Goal: Task Accomplishment & Management: Use online tool/utility

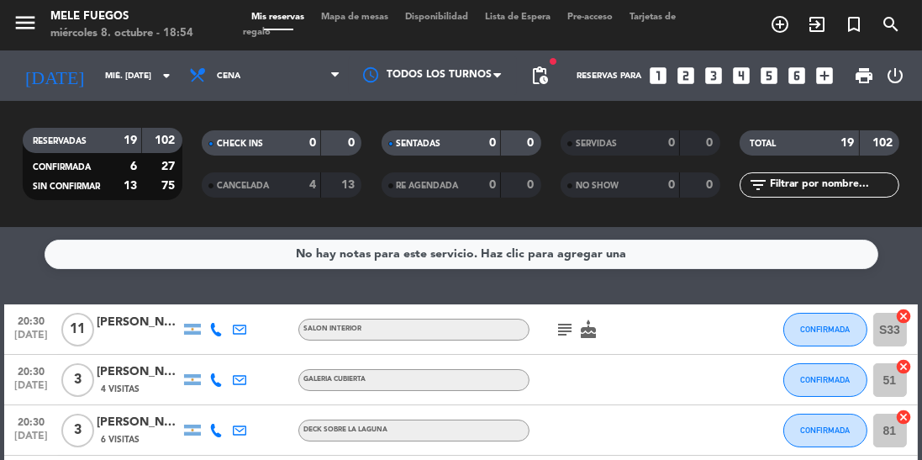
click at [372, 19] on span "Mapa de mesas" at bounding box center [355, 17] width 84 height 9
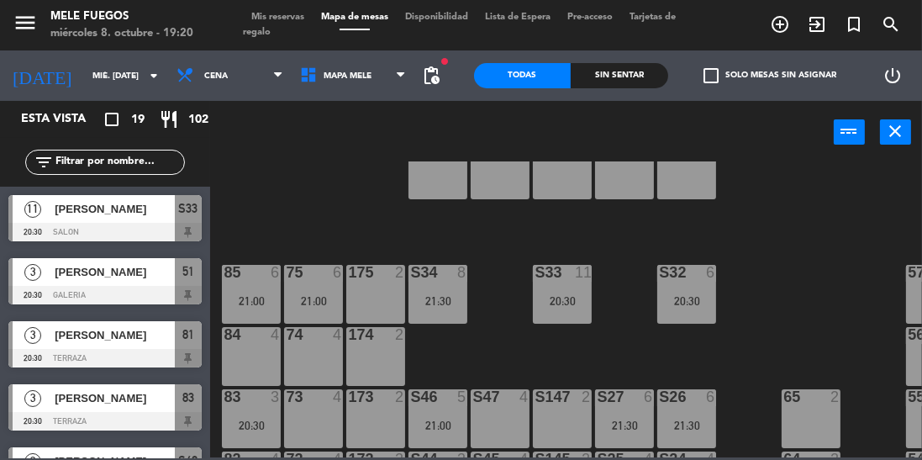
scroll to position [362, 0]
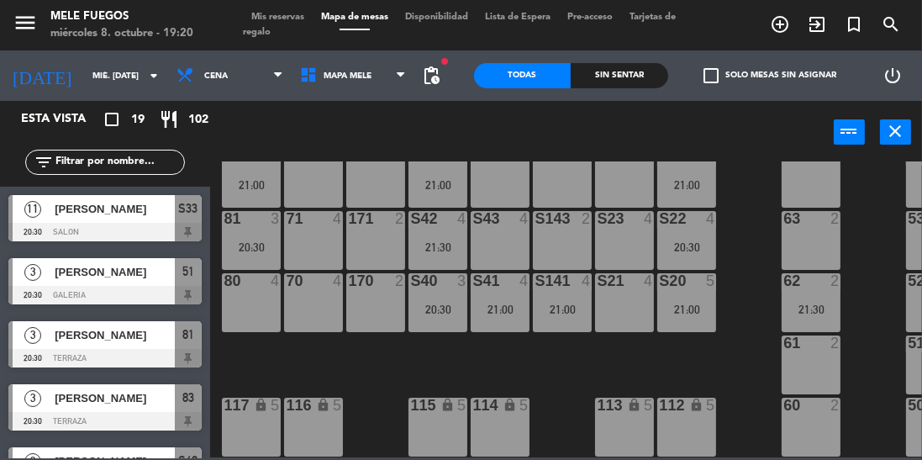
click at [744, 203] on div "100 8 101 8 102 8 103 8 104 8 S32 6 20:30 S33 11 20:30 S34 8 21:30 75 6 21:00 8…" at bounding box center [570, 309] width 703 height 296
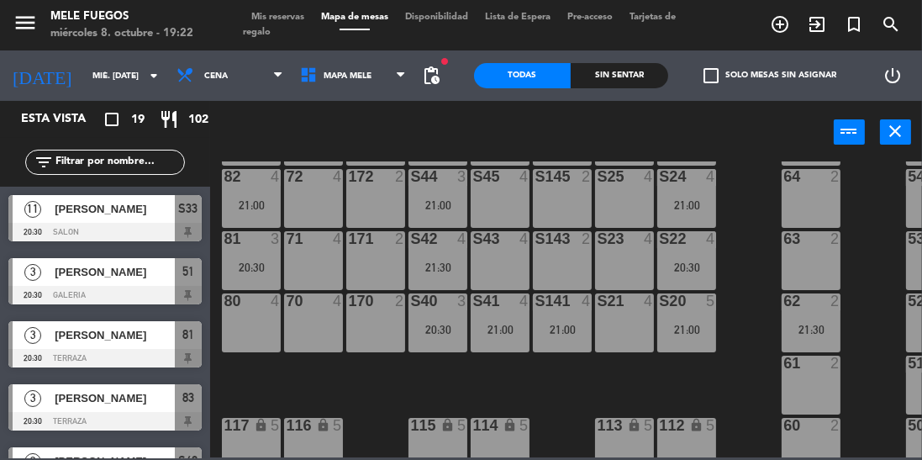
scroll to position [320, 0]
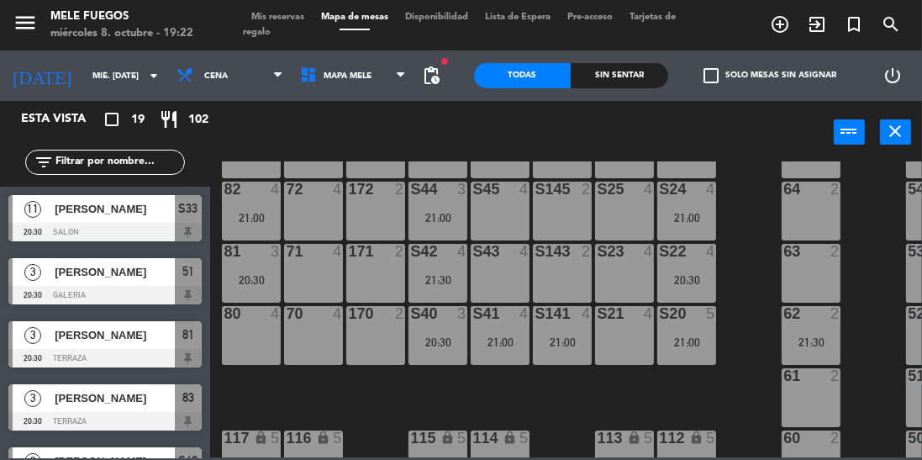
click at [299, 346] on div "70 4" at bounding box center [313, 335] width 59 height 59
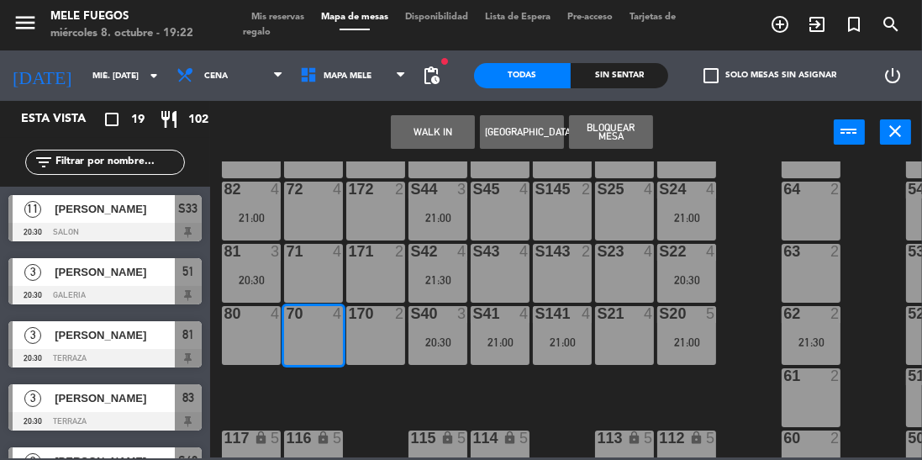
click at [600, 129] on button "Bloquear Mesa" at bounding box center [611, 132] width 84 height 34
click at [600, 138] on button "Bloquear Mesa" at bounding box center [611, 132] width 84 height 34
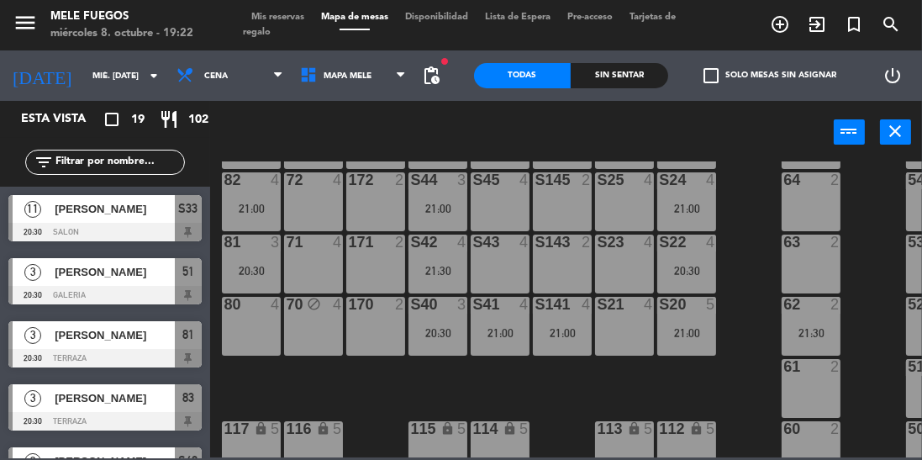
scroll to position [330, 55]
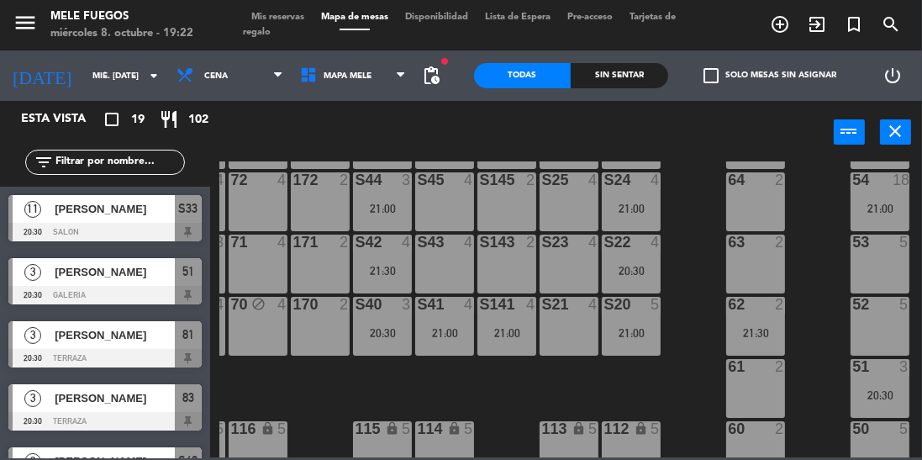
click at [877, 254] on div "53 5" at bounding box center [880, 264] width 59 height 59
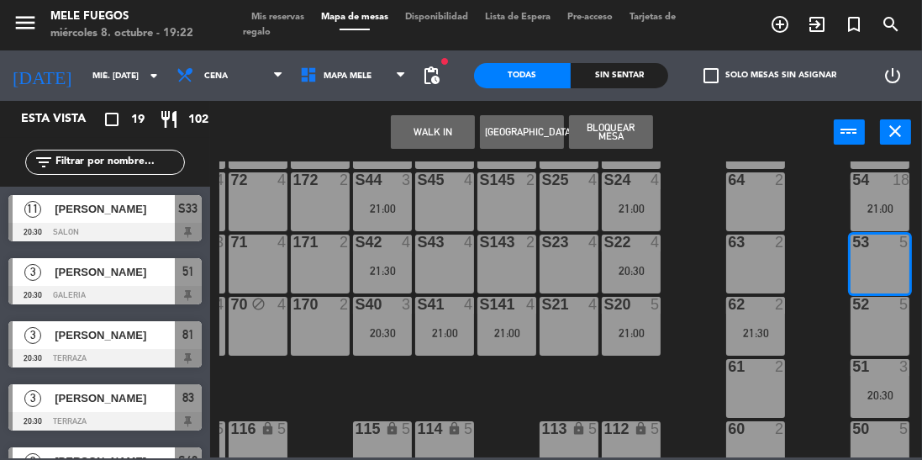
click at [602, 135] on button "Bloquear Mesa" at bounding box center [611, 132] width 84 height 34
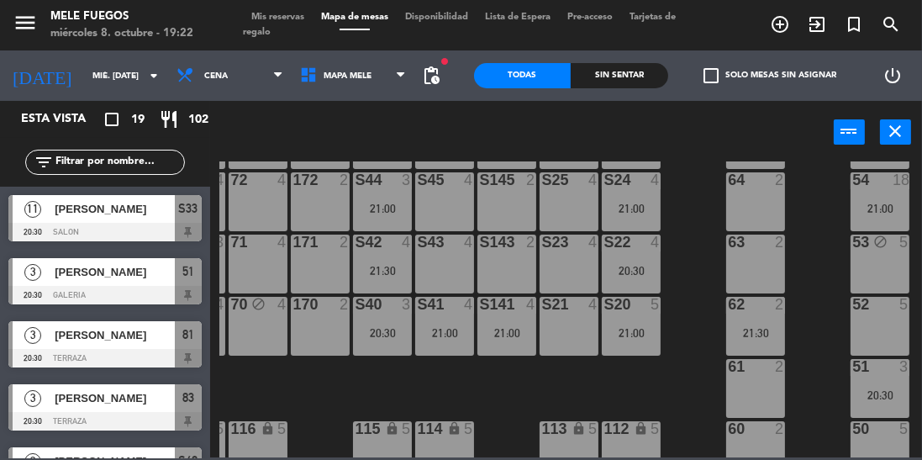
click at [877, 265] on div "53 block 5" at bounding box center [880, 264] width 59 height 59
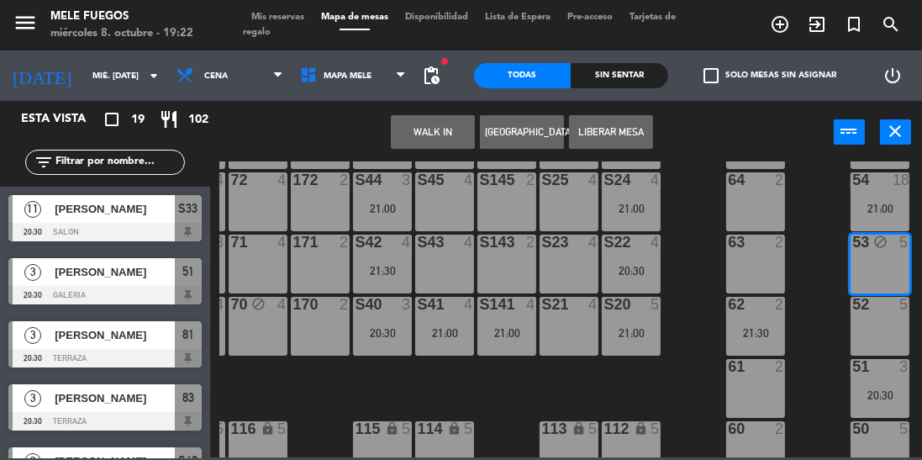
click at [610, 129] on button "Liberar Mesa" at bounding box center [611, 132] width 84 height 34
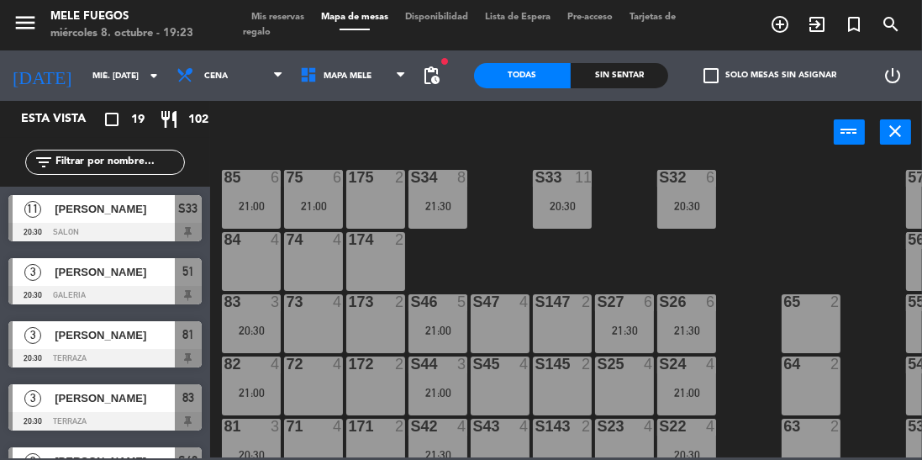
scroll to position [145, 0]
click at [791, 222] on div "100 8 101 8 102 8 103 8 104 8 S32 6 20:30 S33 11 20:30 S34 8 21:30 75 6 21:00 8…" at bounding box center [570, 309] width 703 height 296
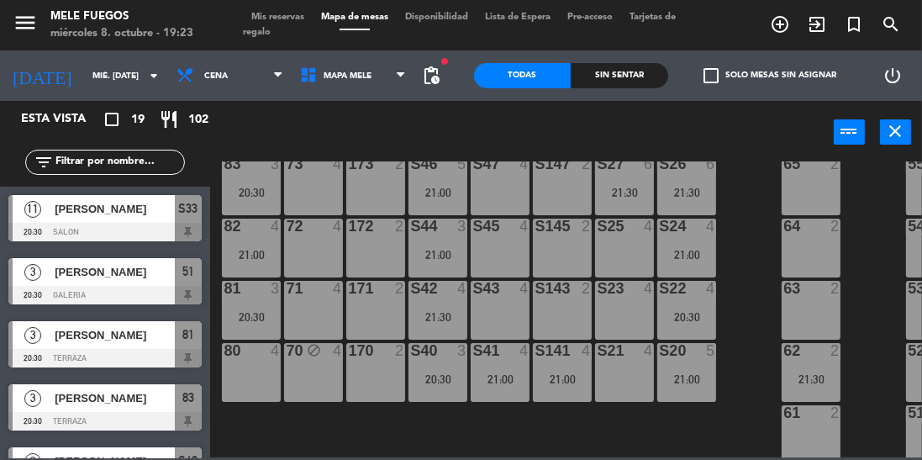
scroll to position [362, 0]
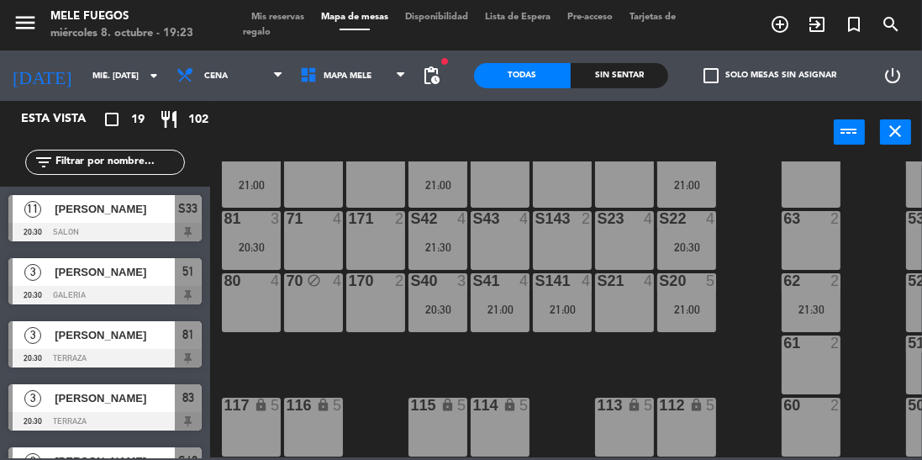
click at [742, 343] on div "100 8 101 8 102 8 103 8 104 8 S32 6 20:30 S33 11 20:30 S34 8 21:30 75 6 21:00 8…" at bounding box center [570, 309] width 703 height 296
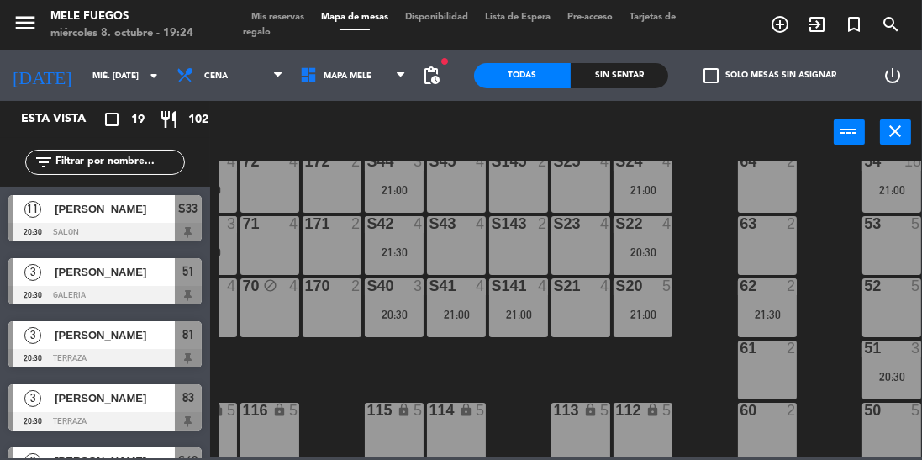
scroll to position [348, 55]
